Goal: Task Accomplishment & Management: Manage account settings

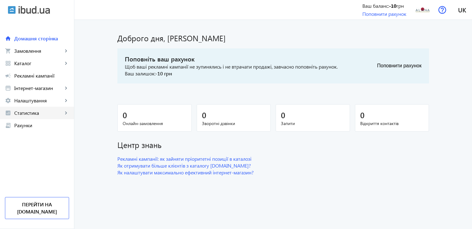
click at [48, 109] on link "analytics Статистика keyboard_arrow_right" at bounding box center [37, 113] width 74 height 12
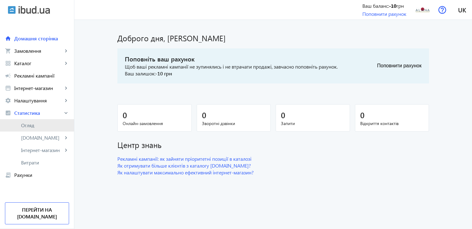
click at [32, 130] on link "Огляд" at bounding box center [37, 125] width 74 height 12
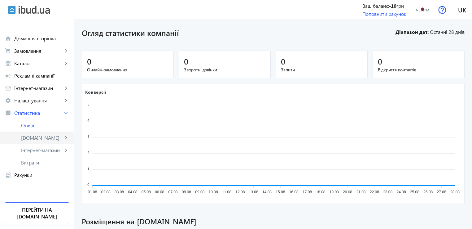
click at [40, 140] on span "[DOMAIN_NAME]" at bounding box center [42, 138] width 42 height 6
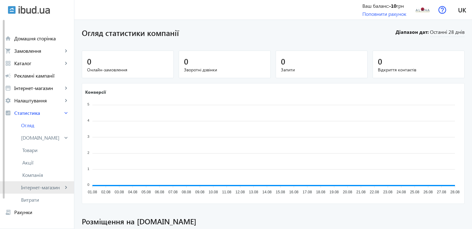
click at [45, 187] on span "Інтернет-магазин" at bounding box center [42, 187] width 42 height 6
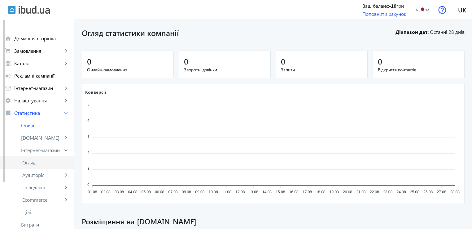
click at [39, 157] on link "Огляд" at bounding box center [37, 162] width 74 height 12
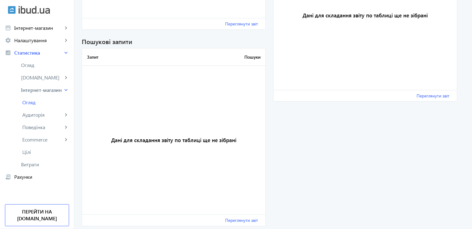
scroll to position [775, 0]
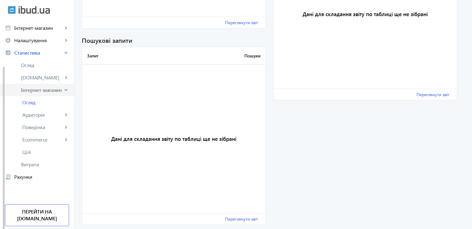
click at [61, 85] on link "Інтернет-магазин keyboard_arrow_right" at bounding box center [37, 90] width 74 height 12
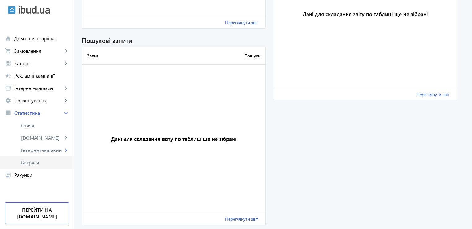
click at [51, 165] on span "Витрати" at bounding box center [45, 162] width 48 height 6
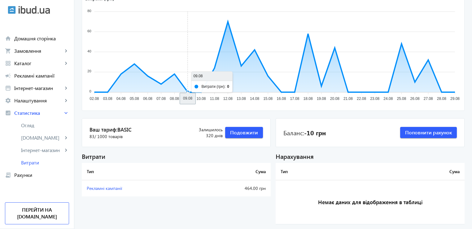
scroll to position [82, 0]
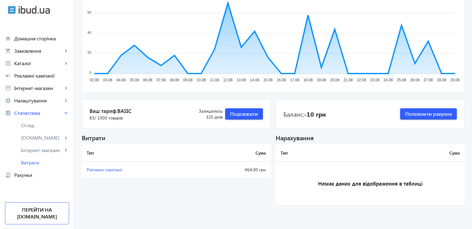
click at [117, 111] on span "Basic" at bounding box center [124, 110] width 14 height 7
click at [237, 113] on span "Подовжити" at bounding box center [244, 113] width 28 height 7
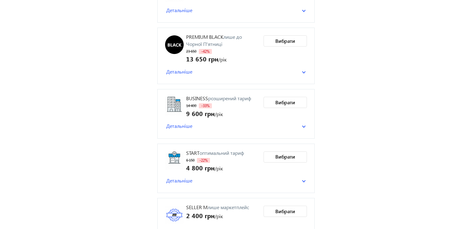
scroll to position [108, 0]
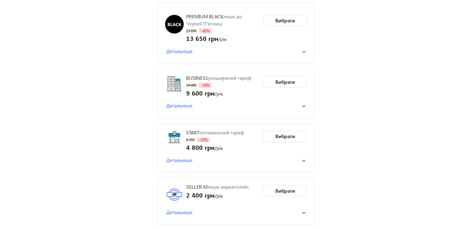
click at [198, 159] on mat-panel-title "Детальніше" at bounding box center [234, 160] width 136 height 7
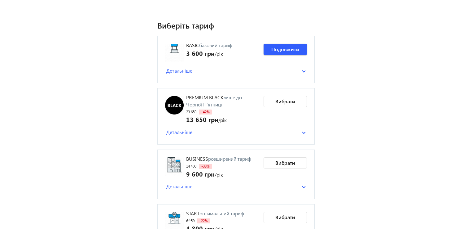
scroll to position [26, 0]
click at [301, 70] on mat-panel-title "Детальніше" at bounding box center [234, 71] width 136 height 7
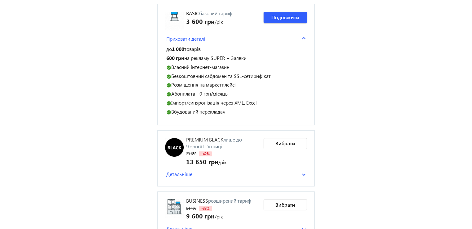
scroll to position [100, 0]
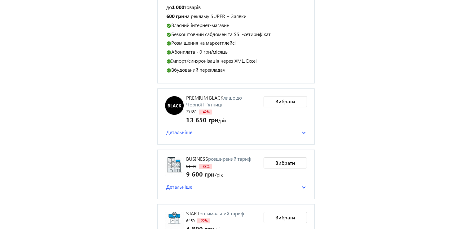
click at [213, 131] on mat-panel-title "Детальніше" at bounding box center [234, 132] width 136 height 7
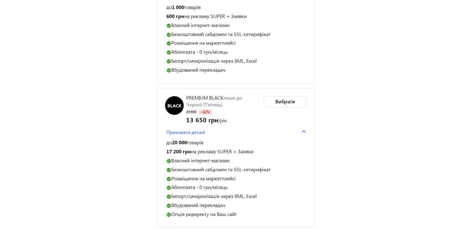
scroll to position [0, 0]
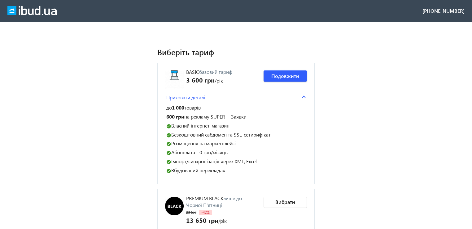
click at [40, 10] on img at bounding box center [31, 10] width 49 height 9
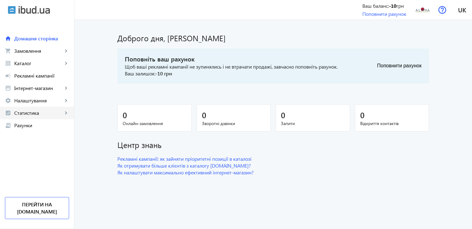
click at [31, 108] on link "analytics Статистика keyboard_arrow_right" at bounding box center [37, 113] width 74 height 12
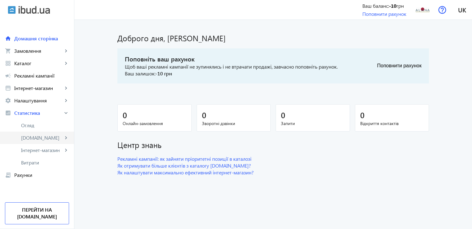
click at [42, 140] on span "[DOMAIN_NAME]" at bounding box center [42, 138] width 42 height 6
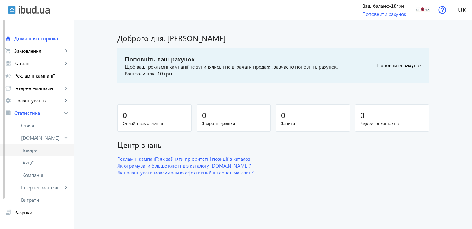
click at [53, 149] on span "Товари" at bounding box center [45, 150] width 47 height 6
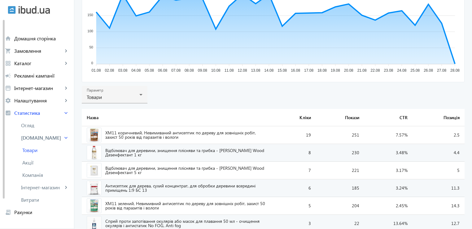
scroll to position [186, 0]
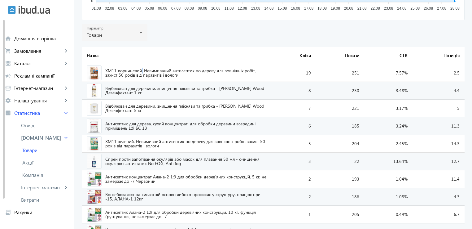
drag, startPoint x: 157, startPoint y: 72, endPoint x: 139, endPoint y: 72, distance: 18.6
click at [139, 72] on span "ХМ11 коричневий, Невимиваний антисептик по дереву для зовнішніх робіт, захист 5…" at bounding box center [186, 73] width 163 height 9
click at [38, 60] on span "Каталог" at bounding box center [38, 63] width 49 height 6
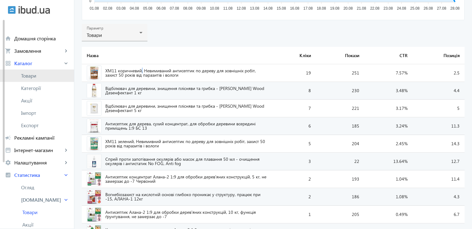
click at [36, 73] on span "Товари" at bounding box center [45, 76] width 48 height 6
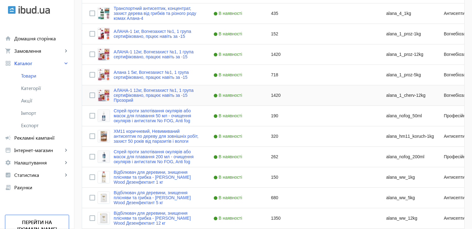
scroll to position [496, 0]
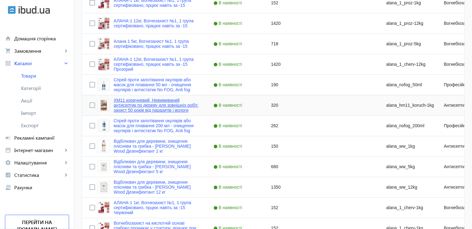
click at [130, 101] on link "ХМ11 коричневий, Невимиваний антисептик по дереву для зовнішніх робіт, захист 5…" at bounding box center [156, 105] width 85 height 15
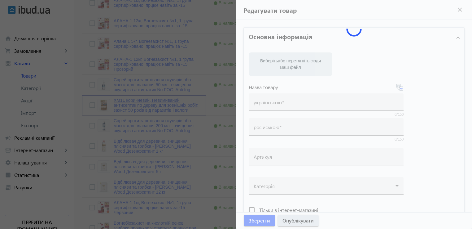
type input "ХМ11 коричневий, Невимиваний антисептик по дереву для зовнішніх робіт, захист 5…"
type input "alana_hm11_koruch-1kg"
checkbox input "true"
type input "320"
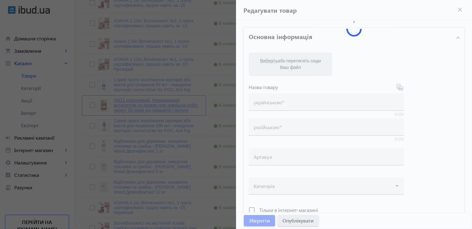
type input "АЛАНА ХМ11 коричневий – антисептик для деревини"
type input "АЛАНА ХМ11 коричневый – антисептик для древесины"
type textarea "Антисептик АЛАНА ХМ11 коричневий захищає деревину від грибків, вологи та комах.…"
type textarea "Антисептик АЛАНА ХМ11 коричневый защищает древесину от грибка, влаги и насекомы…"
type input "loremipsum dolorsitam co adipis, elitseddoe tem incididun utlab, etdolo magnaa …"
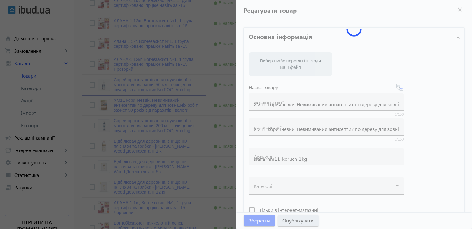
type input "loremipsumdo sitametcon ad elitse, doeiusmodt inc utlabore etdol, magnaa enimad…"
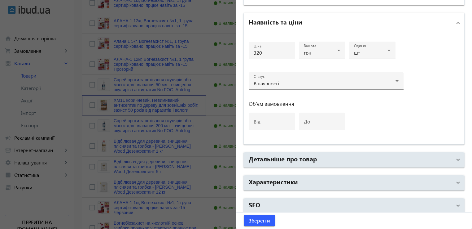
scroll to position [287, 0]
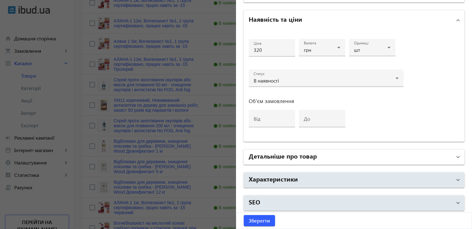
click at [299, 159] on mat-panel-title "Детальніше про товар" at bounding box center [350, 156] width 203 height 11
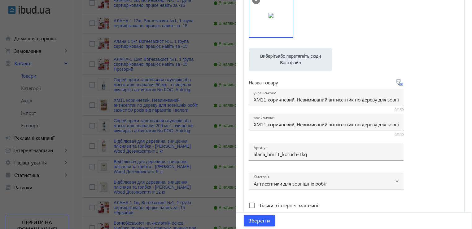
scroll to position [0, 0]
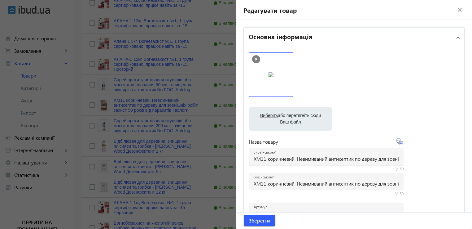
click at [457, 11] on mat-icon "close" at bounding box center [460, 9] width 9 height 9
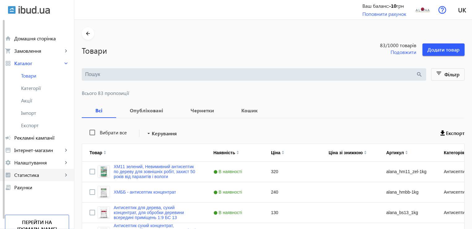
click at [42, 177] on span "Статистика" at bounding box center [38, 175] width 49 height 6
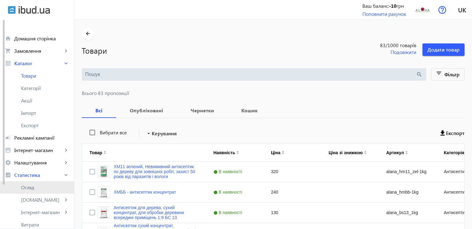
click at [40, 189] on span "Огляд" at bounding box center [45, 187] width 48 height 6
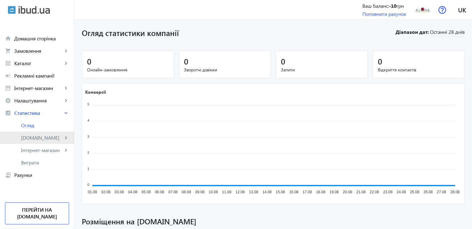
click at [40, 135] on span "[DOMAIN_NAME]" at bounding box center [42, 138] width 42 height 6
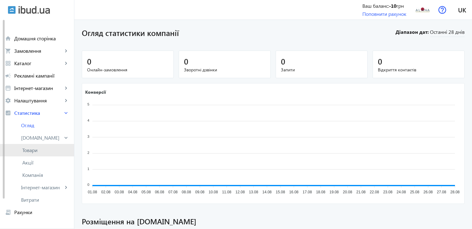
click at [54, 153] on span "Товари" at bounding box center [45, 150] width 47 height 6
